Goal: Navigation & Orientation: Find specific page/section

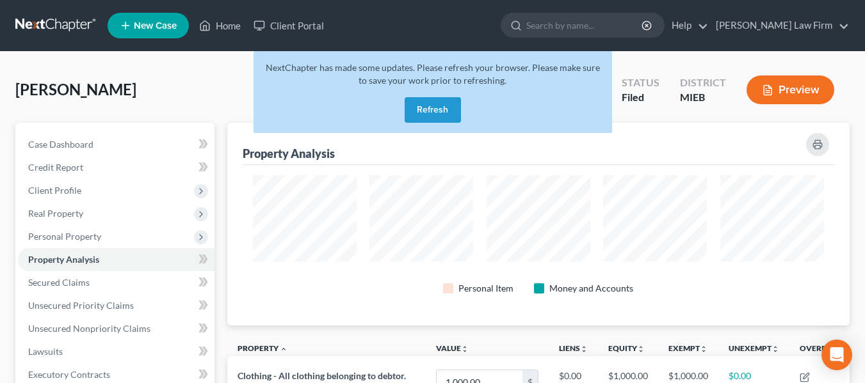
click at [420, 116] on button "Refresh" at bounding box center [432, 110] width 56 height 26
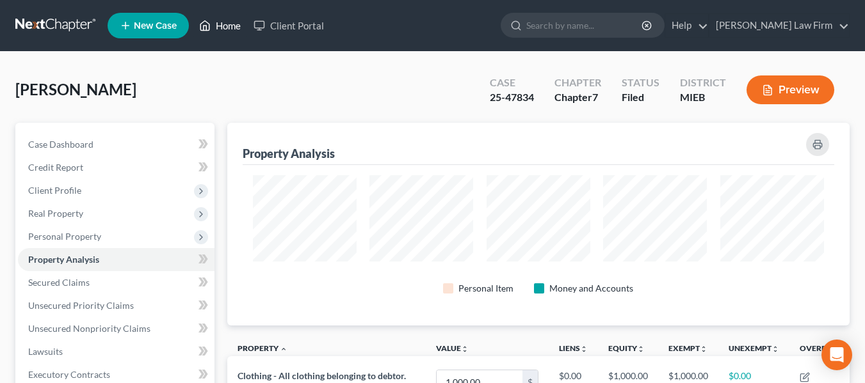
click at [227, 24] on link "Home" at bounding box center [220, 25] width 54 height 23
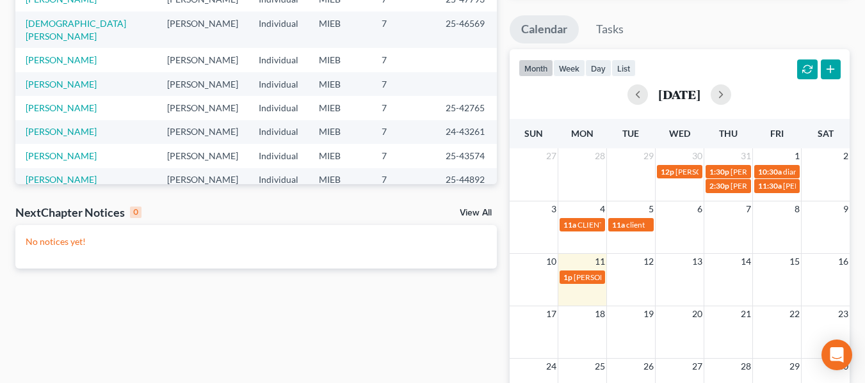
scroll to position [216, 0]
click at [583, 274] on span "[PERSON_NAME]" at bounding box center [603, 277] width 60 height 10
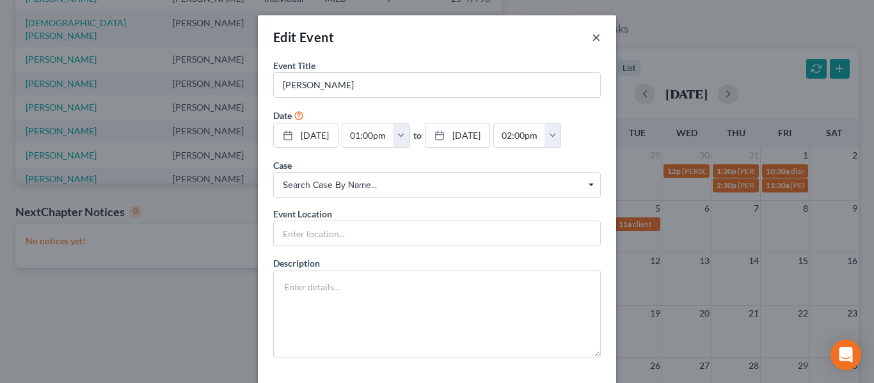
click at [592, 36] on button "×" at bounding box center [596, 36] width 9 height 15
